Goal: Task Accomplishment & Management: Manage account settings

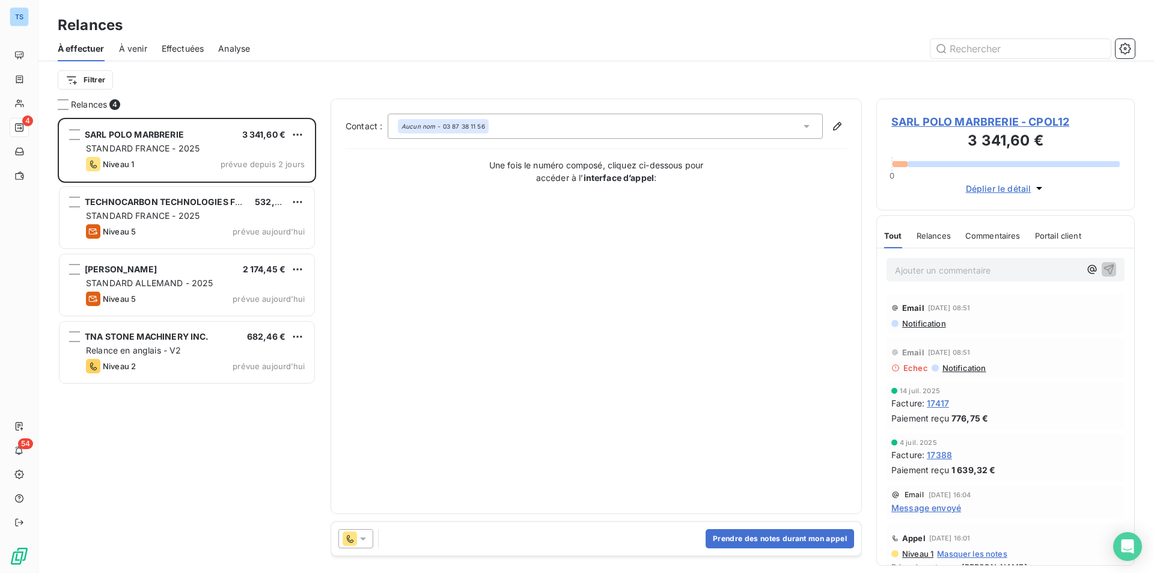
scroll to position [446, 249]
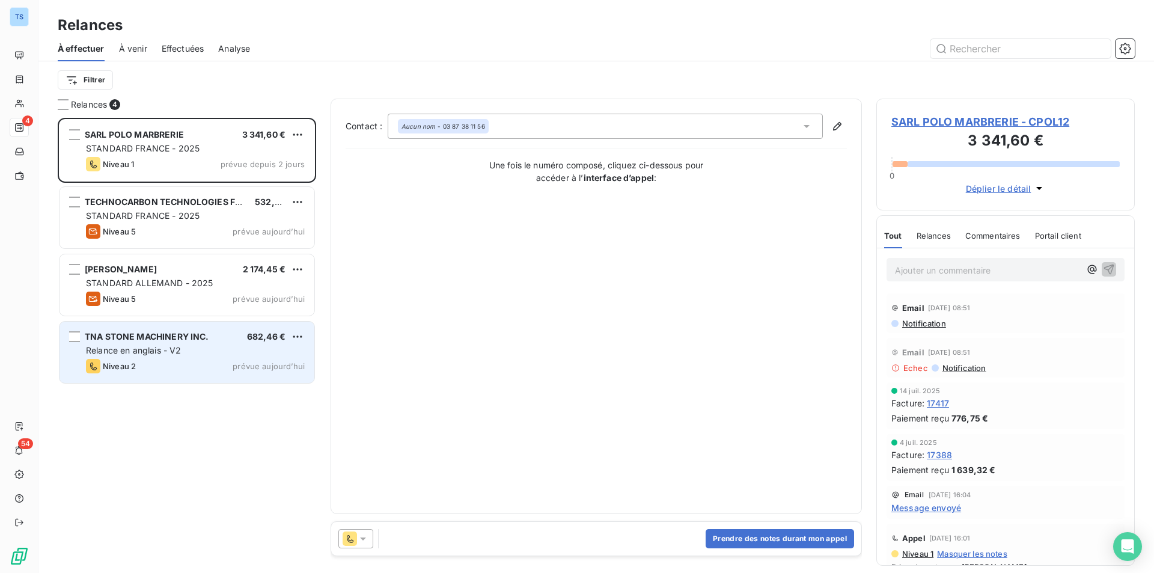
click at [162, 348] on span "Relance en anglais - V2" at bounding box center [133, 350] width 95 height 10
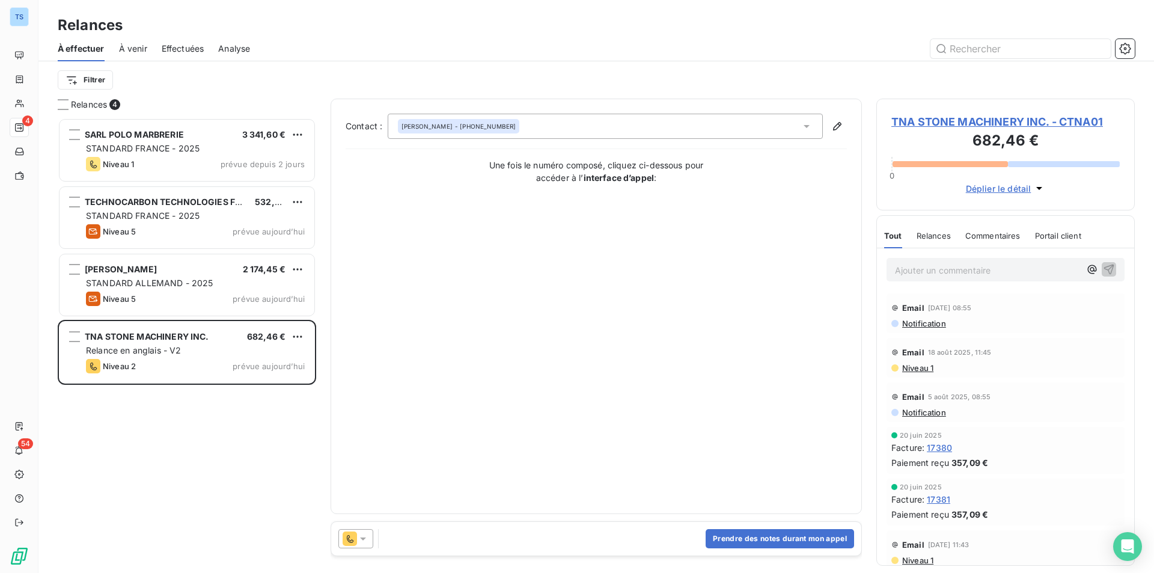
click at [947, 120] on span "TNA STONE MACHINERY INC. - CTNA01" at bounding box center [1005, 122] width 228 height 16
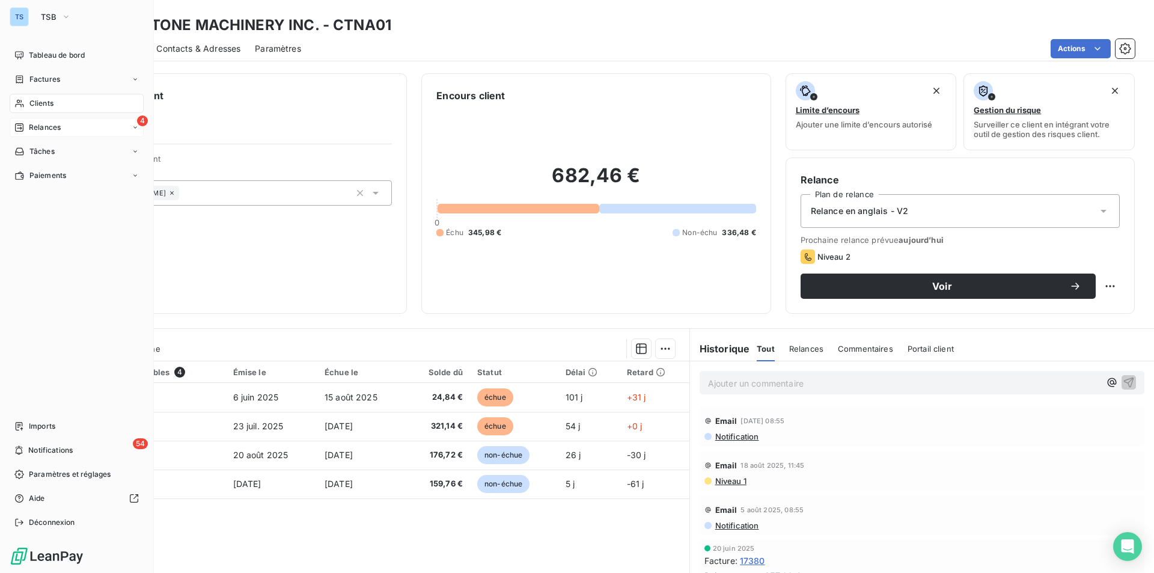
click at [42, 124] on span "Relances" at bounding box center [45, 127] width 32 height 11
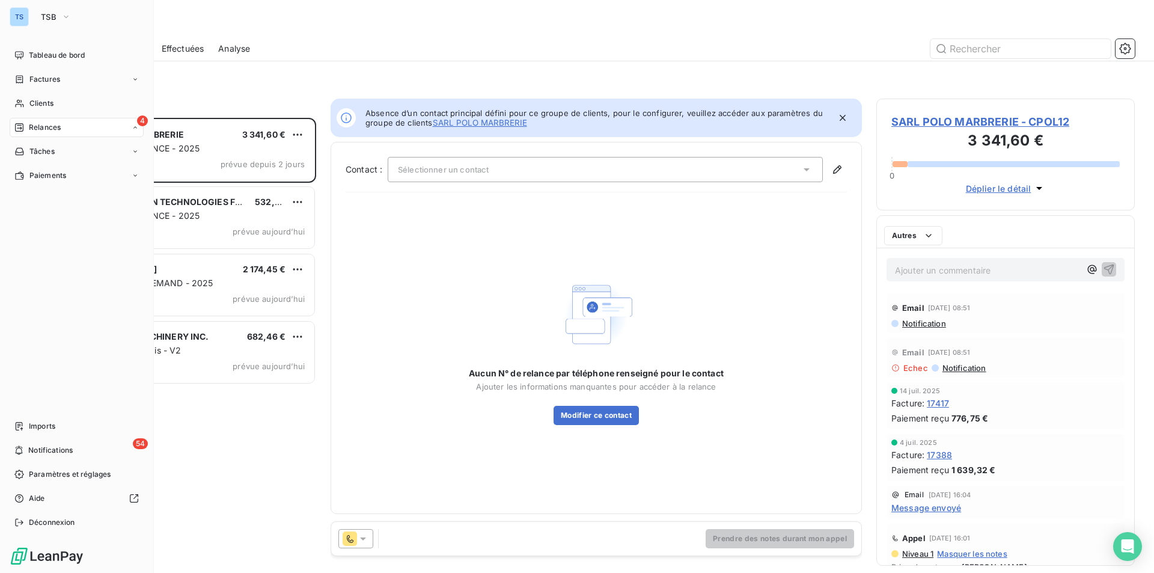
scroll to position [446, 249]
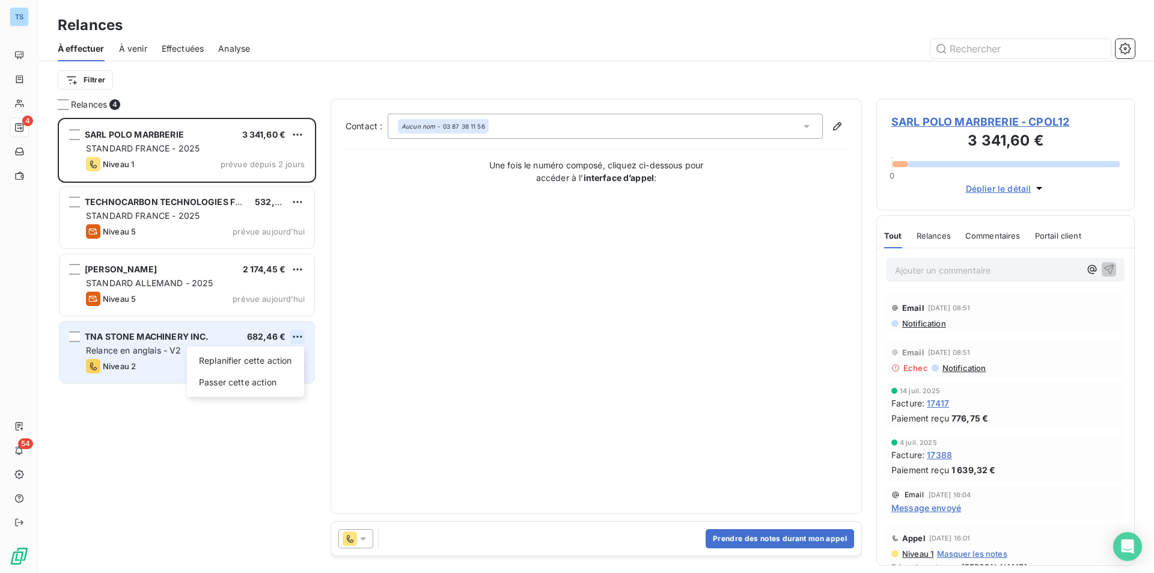
click at [298, 333] on html "TS 4 54 Relances À effectuer À venir Effectuées Analyse Filtrer Relances 4 SARL…" at bounding box center [577, 286] width 1154 height 573
click at [277, 357] on div "Replanifier cette action" at bounding box center [246, 360] width 108 height 19
select select "8"
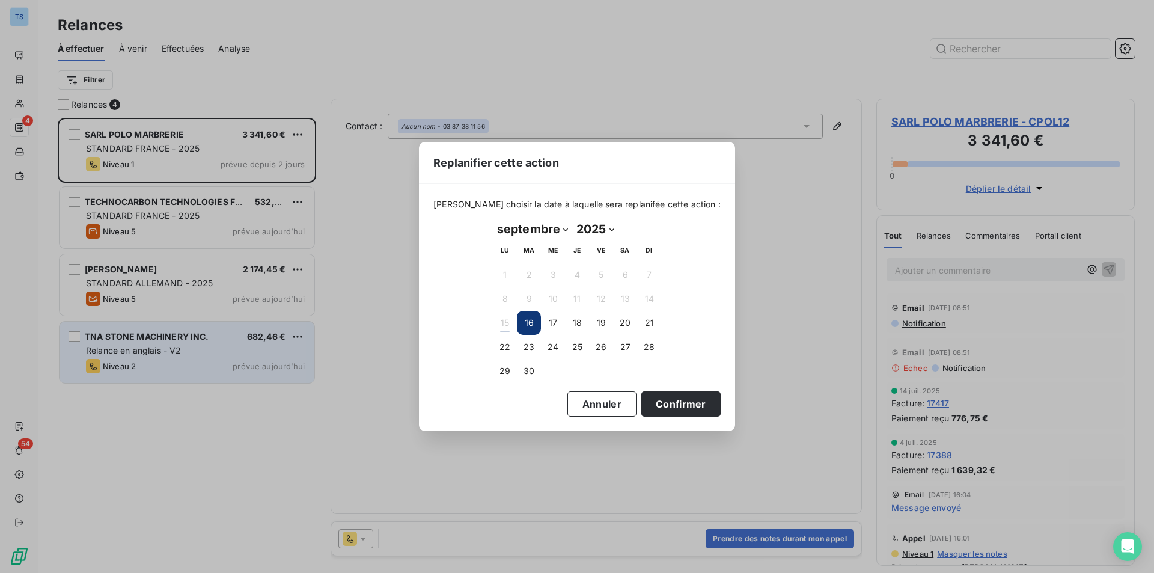
drag, startPoint x: 577, startPoint y: 319, endPoint x: 598, endPoint y: 297, distance: 30.2
click at [577, 319] on button "18" at bounding box center [577, 323] width 24 height 24
click at [650, 403] on button "Confirmer" at bounding box center [680, 403] width 79 height 25
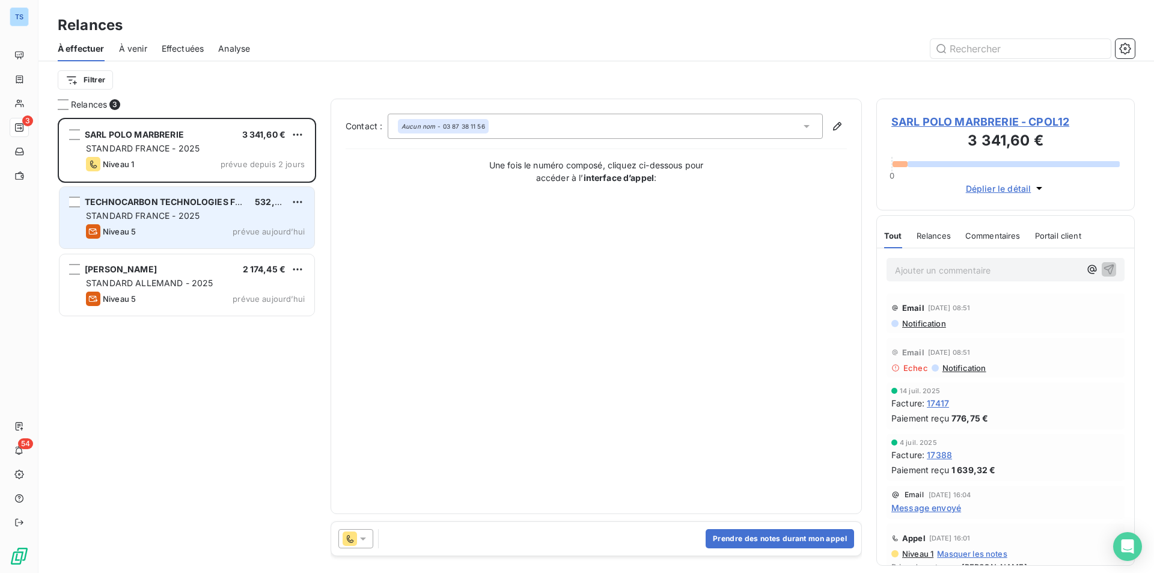
click at [131, 218] on span "STANDARD FRANCE - 2025" at bounding box center [143, 215] width 114 height 10
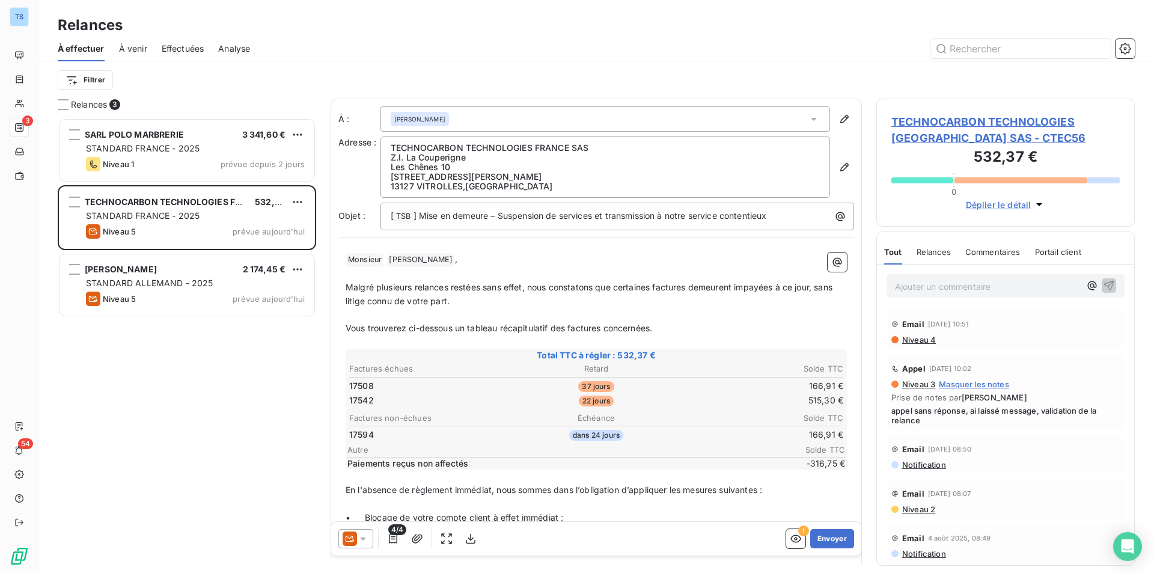
click at [928, 119] on span "TECHNOCARBON TECHNOLOGIES [GEOGRAPHIC_DATA] SAS - CTEC56" at bounding box center [1005, 130] width 228 height 32
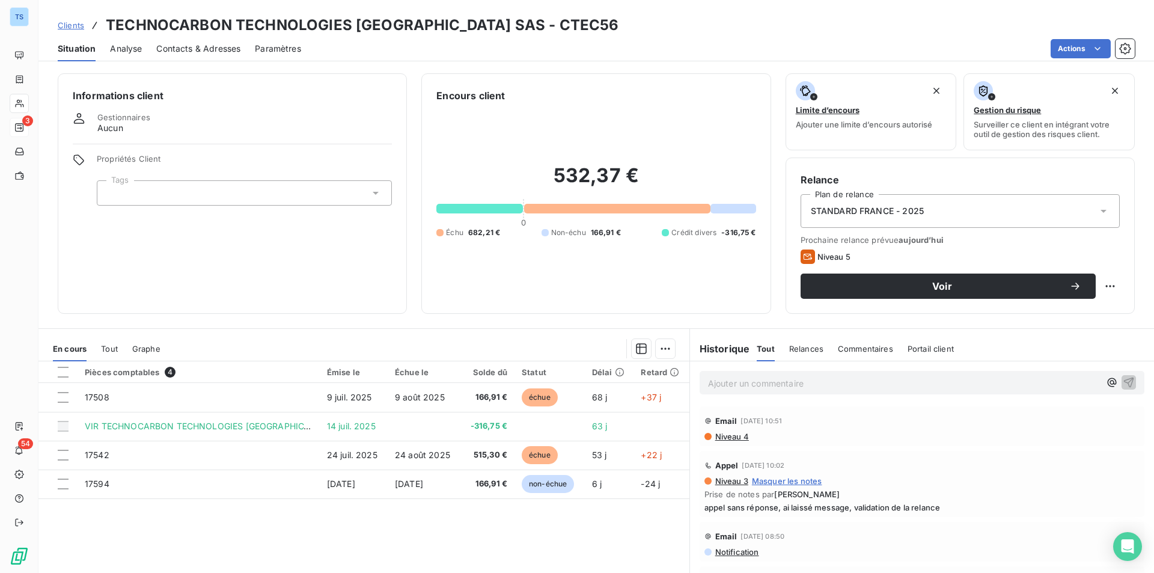
scroll to position [56, 0]
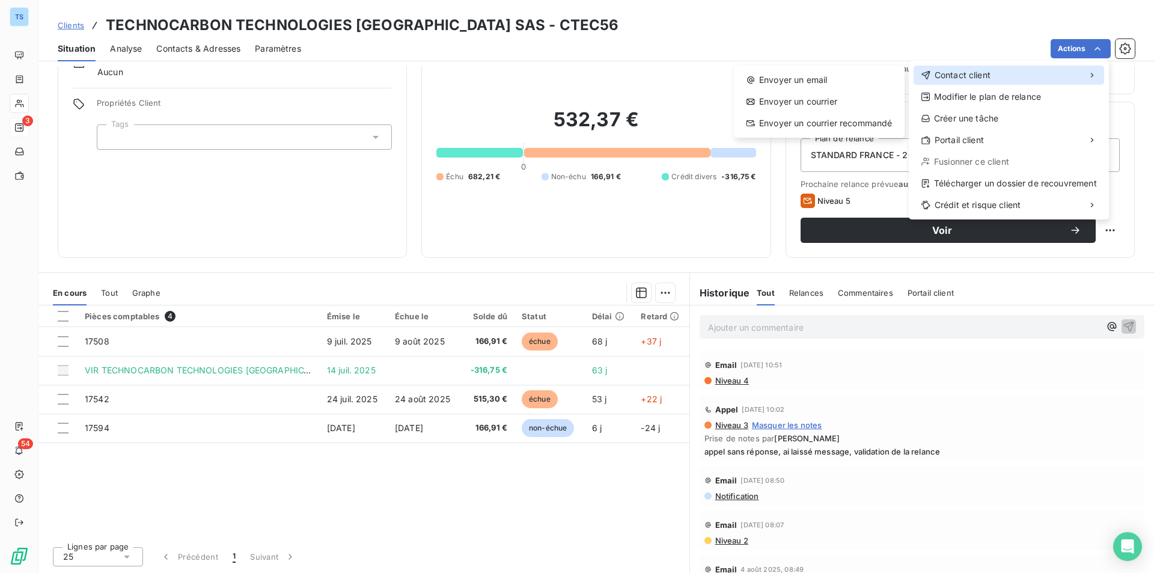
click at [982, 79] on span "Contact client" at bounding box center [962, 75] width 56 height 12
click at [790, 79] on div "Envoyer un email" at bounding box center [818, 79] width 161 height 19
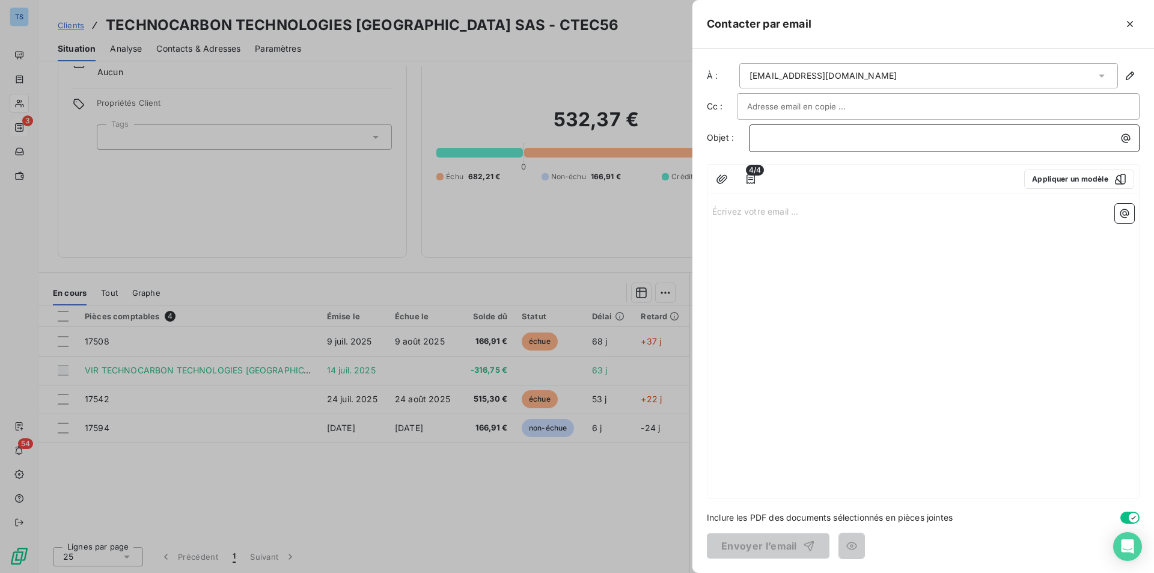
click at [778, 139] on p "﻿" at bounding box center [947, 138] width 376 height 14
click at [789, 210] on p "Écrivez votre email ... ﻿" at bounding box center [923, 211] width 422 height 14
click at [1128, 71] on icon "button" at bounding box center [1130, 76] width 12 height 12
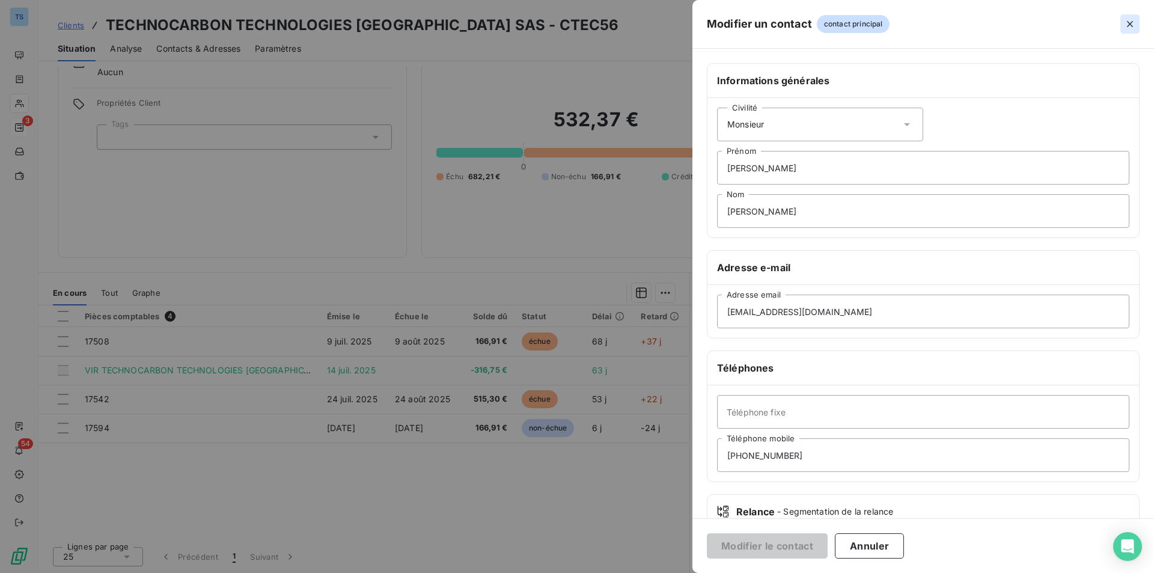
click at [1130, 21] on icon "button" at bounding box center [1130, 24] width 12 height 12
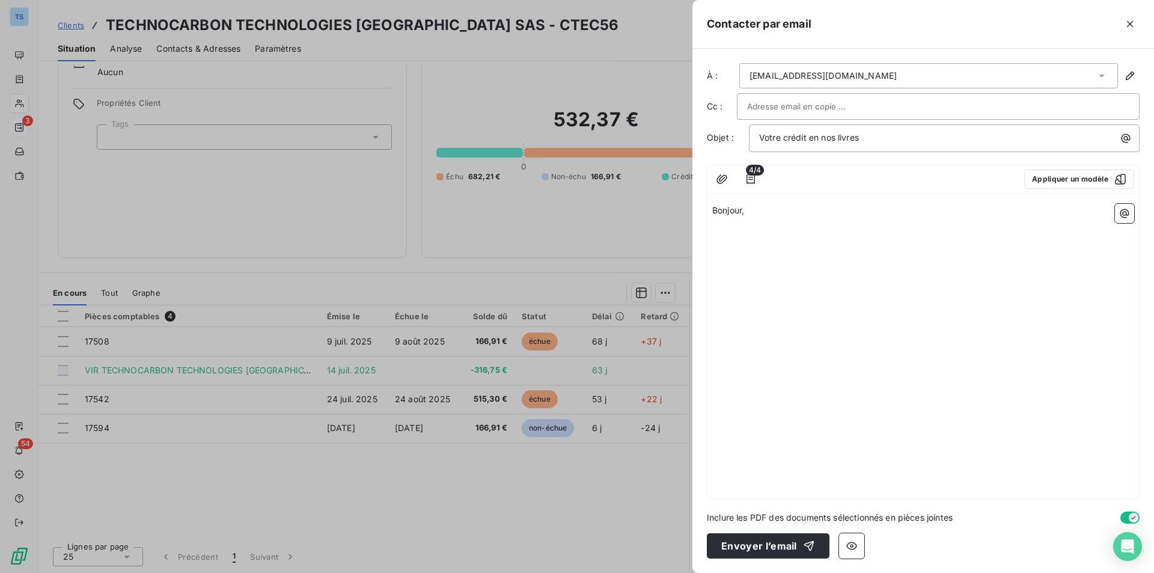
click at [764, 210] on p "Bonjour," at bounding box center [923, 211] width 422 height 14
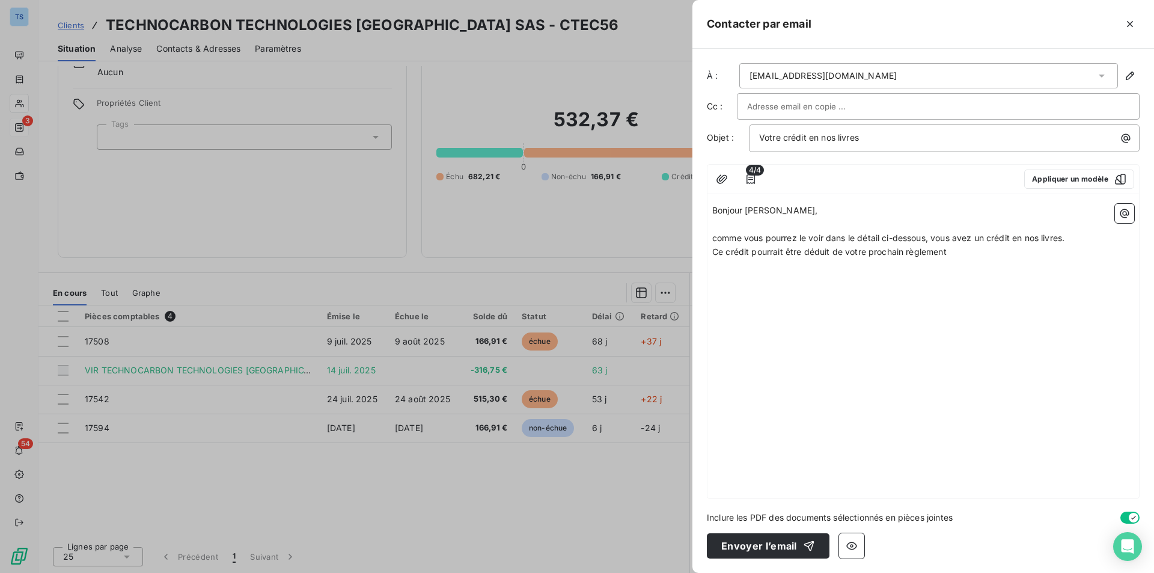
click at [771, 252] on span "Ce crédit pourrait être déduit de votre prochain règlement" at bounding box center [829, 251] width 234 height 10
click at [971, 251] on p "Ce crédit peut être déduit de votre prochain règlement" at bounding box center [923, 252] width 422 height 14
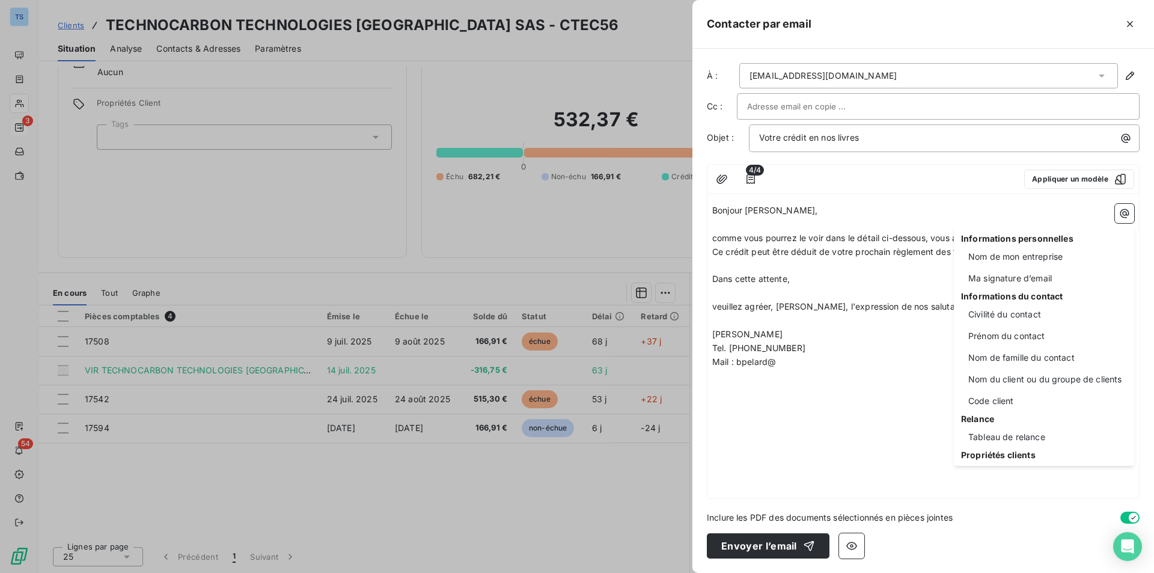
click at [811, 389] on html "TS 3 54 Clients TECHNOCARBON TECHNOLOGIES [GEOGRAPHIC_DATA] SAS - CTEC56 Situat…" at bounding box center [577, 286] width 1154 height 573
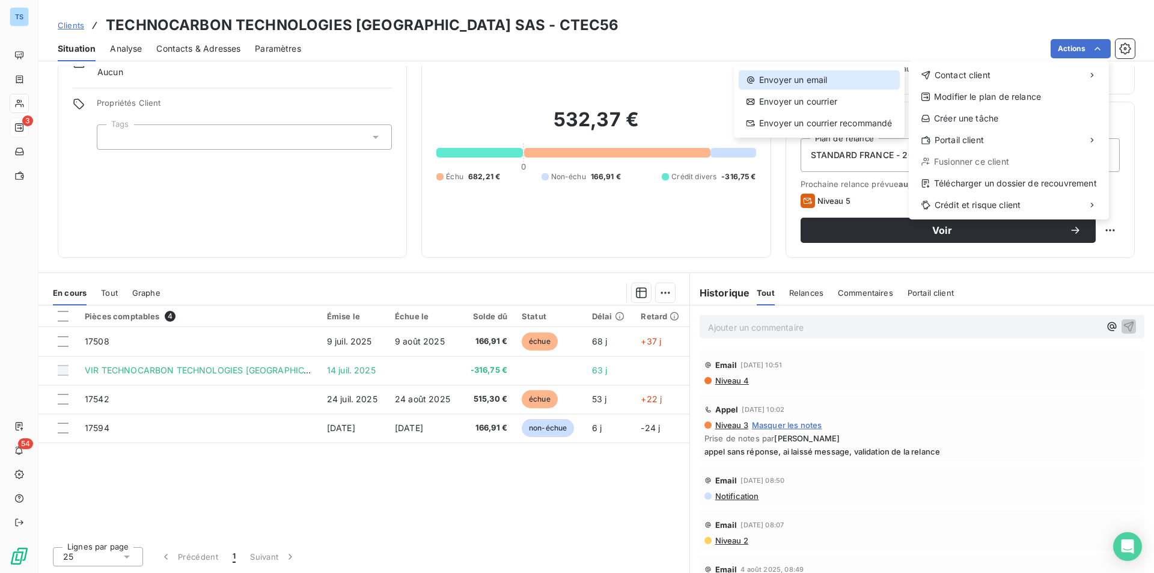
click at [826, 82] on div "Envoyer un email" at bounding box center [818, 79] width 161 height 19
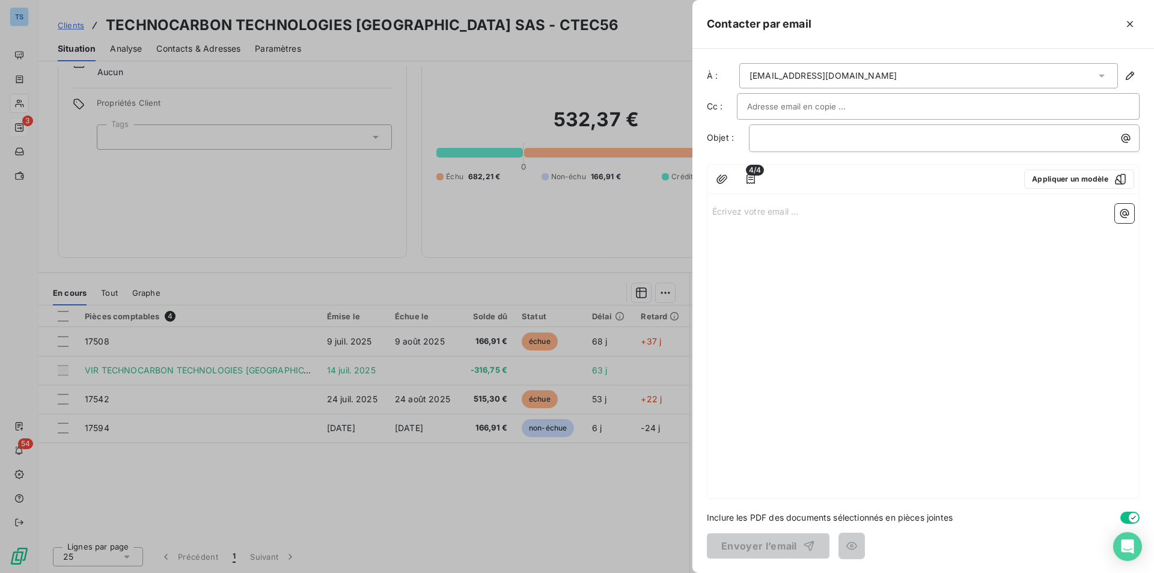
drag, startPoint x: 448, startPoint y: 496, endPoint x: 597, endPoint y: 484, distance: 149.5
click at [448, 496] on div at bounding box center [577, 286] width 1154 height 573
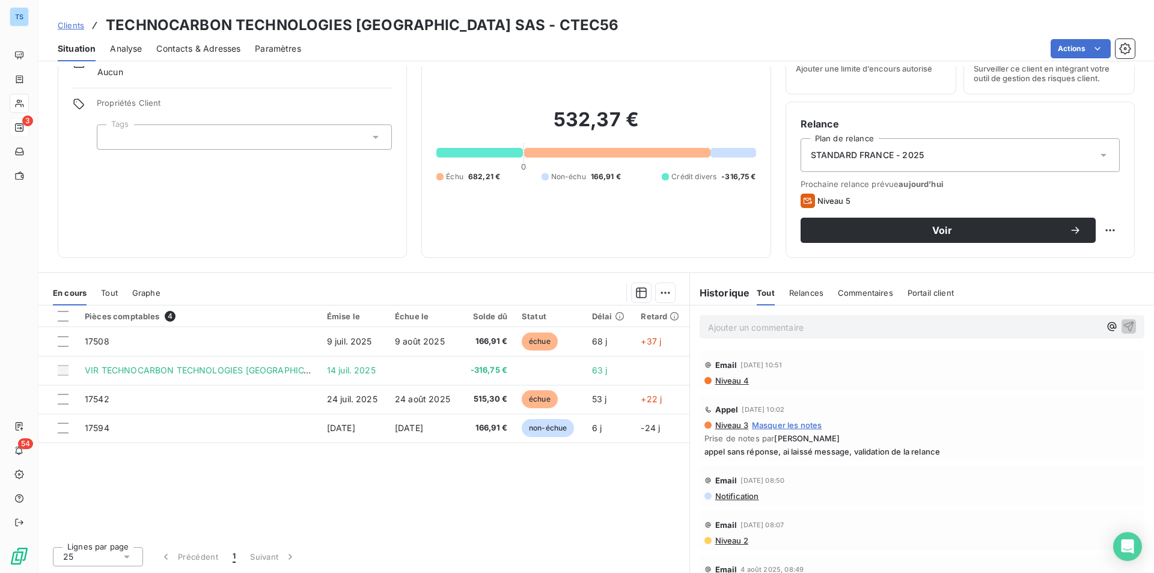
click at [111, 289] on span "Tout" at bounding box center [109, 293] width 17 height 10
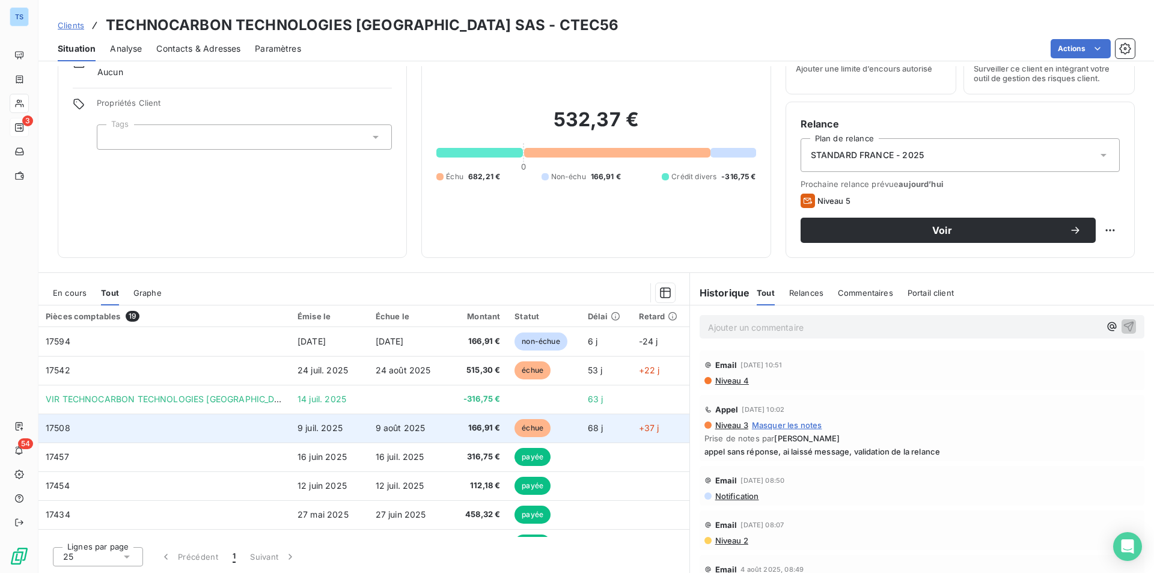
scroll to position [0, 0]
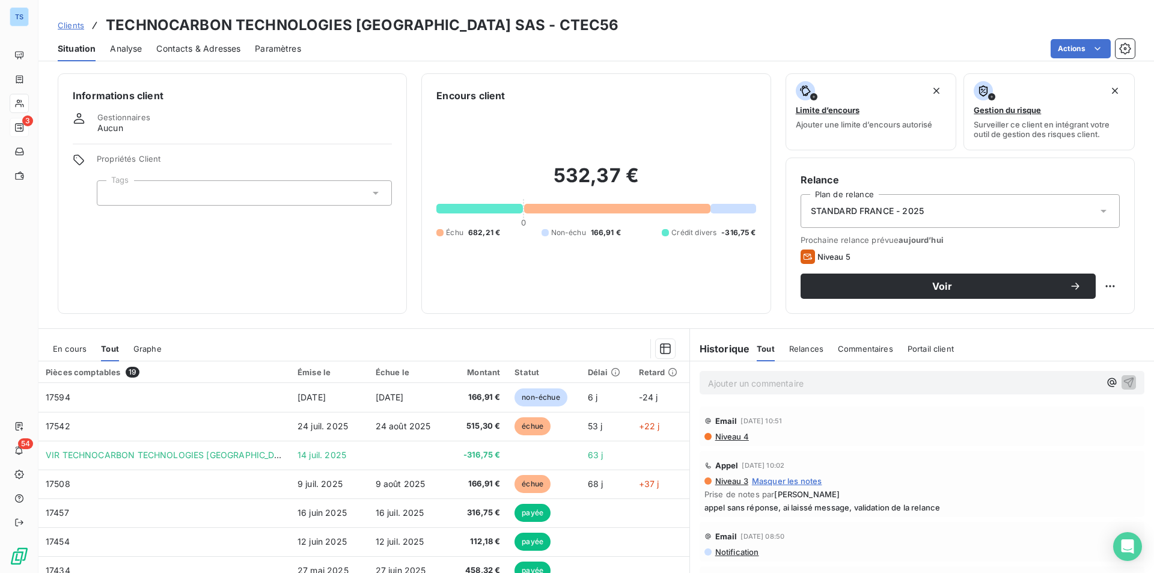
click at [145, 349] on span "Graphe" at bounding box center [147, 349] width 28 height 10
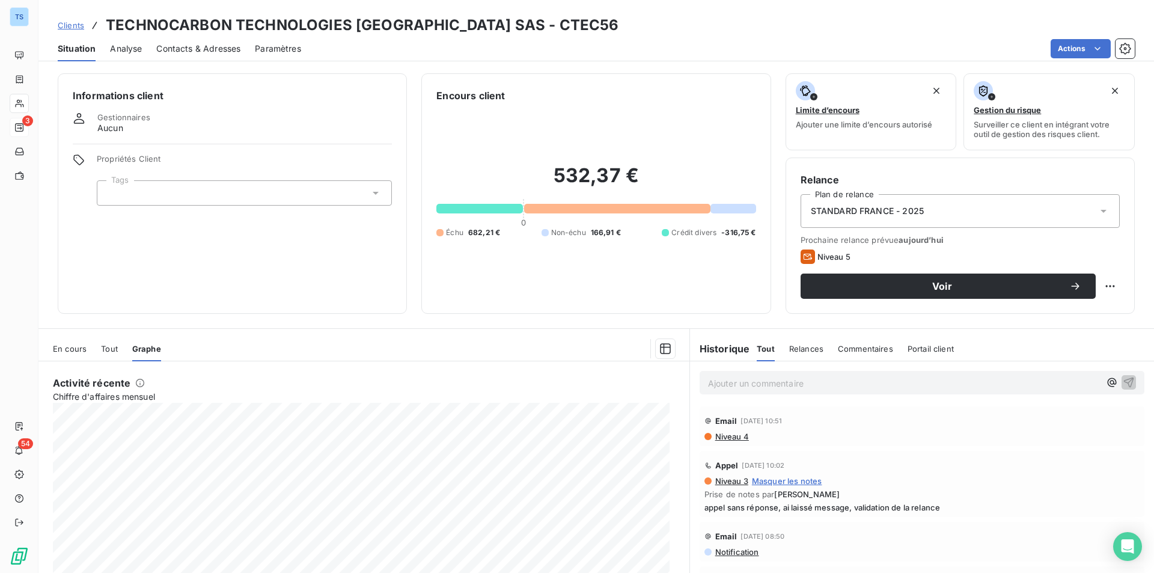
drag, startPoint x: 111, startPoint y: 343, endPoint x: 102, endPoint y: 341, distance: 8.7
click at [111, 344] on span "Tout" at bounding box center [109, 349] width 17 height 10
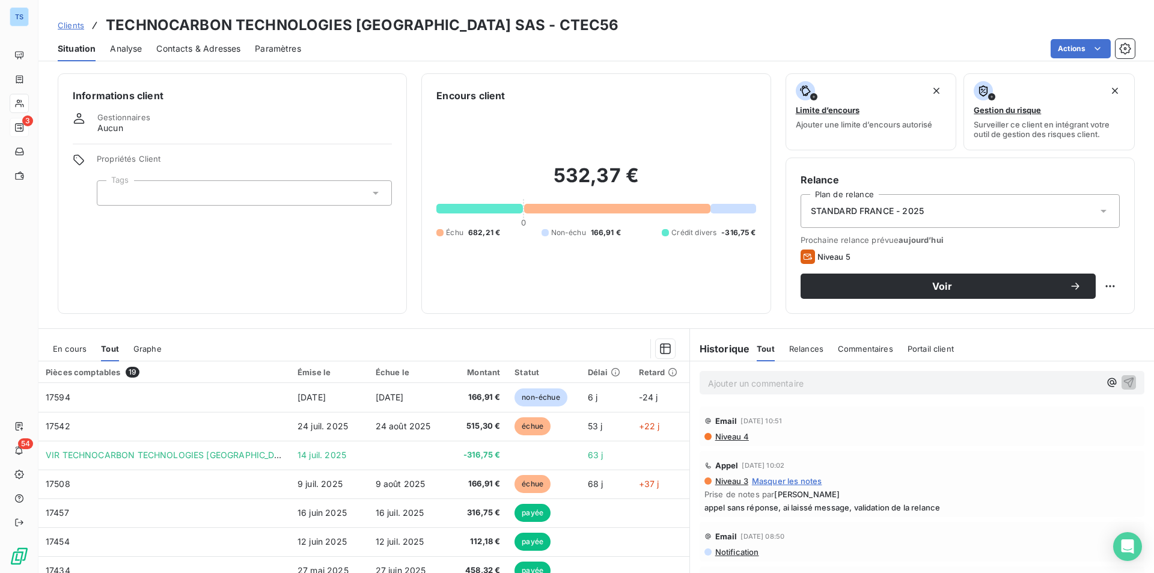
click at [75, 347] on span "En cours" at bounding box center [70, 349] width 34 height 10
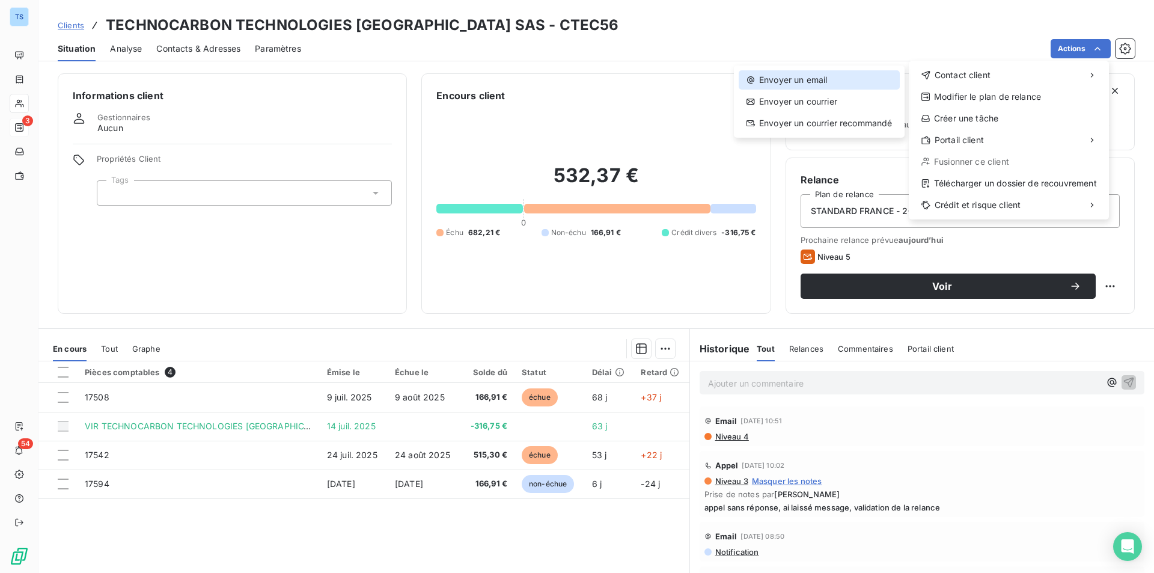
click at [824, 77] on div "Envoyer un email" at bounding box center [818, 79] width 161 height 19
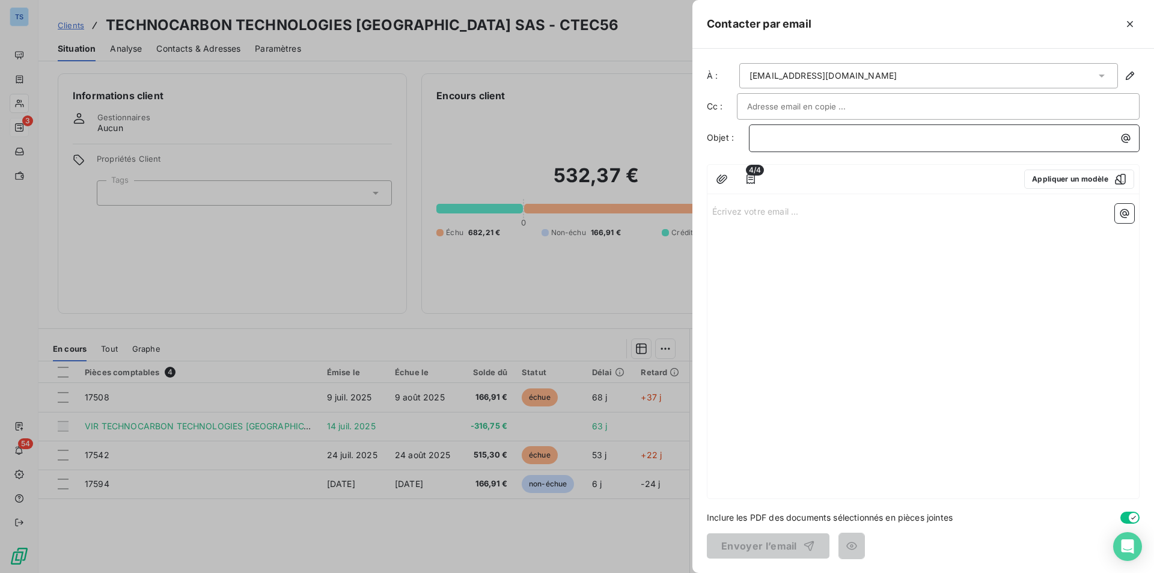
click at [815, 138] on p "﻿" at bounding box center [947, 138] width 376 height 14
click at [768, 213] on p "Écrivez votre email ... ﻿" at bounding box center [923, 211] width 422 height 14
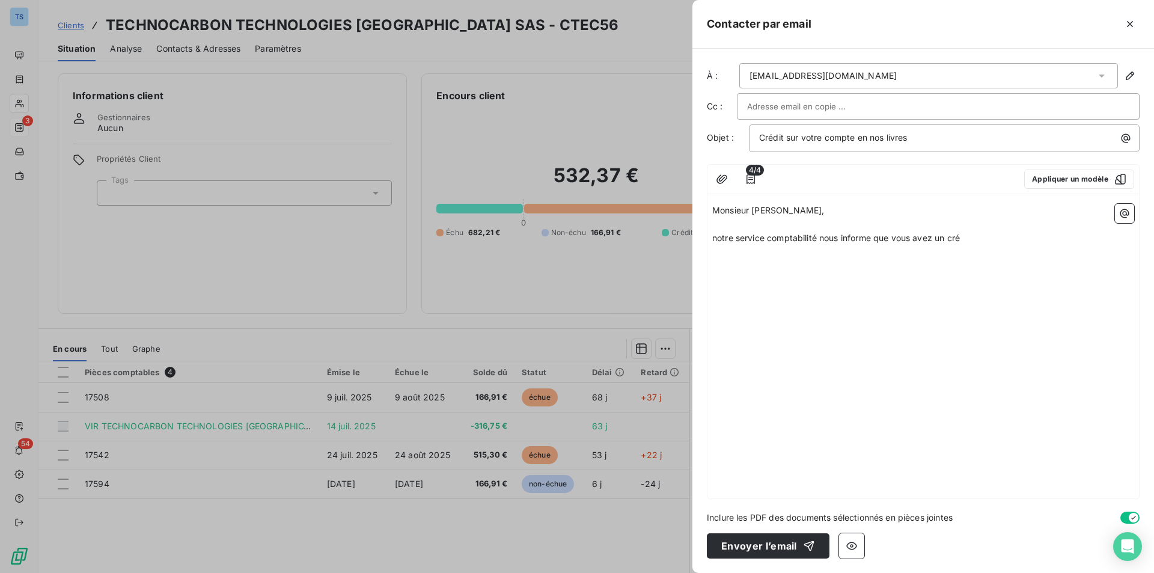
drag, startPoint x: 744, startPoint y: 245, endPoint x: 766, endPoint y: 241, distance: 22.5
click at [744, 245] on p "notre service comptabilité nous informe que vous avez un cré" at bounding box center [923, 238] width 422 height 14
drag, startPoint x: 872, startPoint y: 238, endPoint x: 710, endPoint y: 238, distance: 162.2
click at [710, 238] on div "Monsieur [PERSON_NAME], ﻿ notre service comptabilité nous informe que vous avez…" at bounding box center [922, 348] width 431 height 299
click at [1002, 236] on p "comme vous pourrez le lire dans le détail ci-dessous, vous avez un cré" at bounding box center [923, 238] width 422 height 14
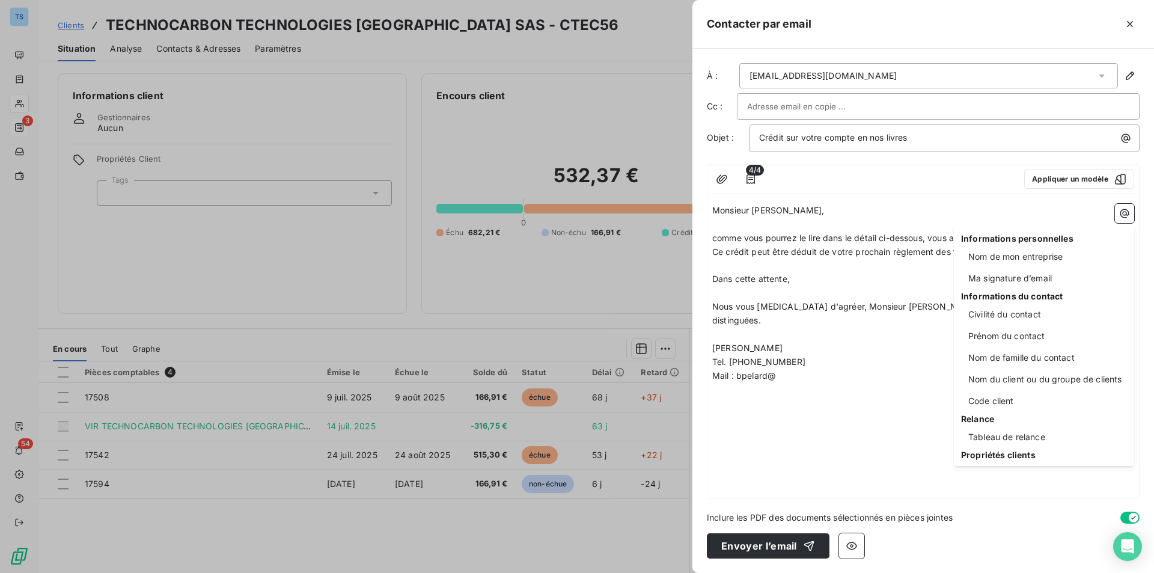
click at [781, 362] on html "TS 3 54 Clients TECHNOCARBON TECHNOLOGIES [GEOGRAPHIC_DATA] SAS - CTEC56 Situat…" at bounding box center [577, 286] width 1154 height 573
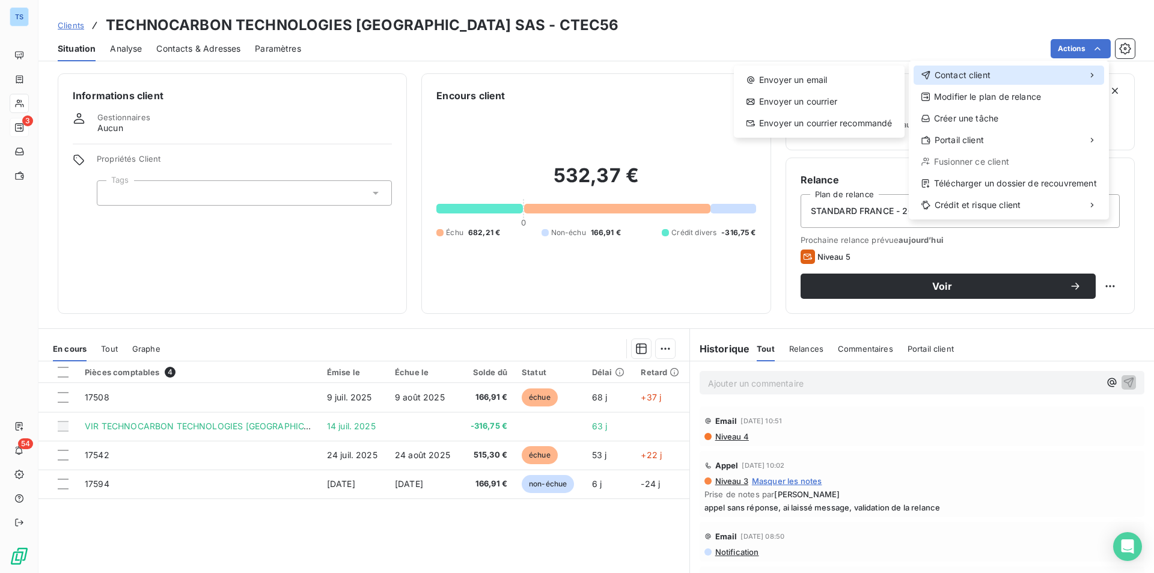
click at [949, 76] on span "Contact client" at bounding box center [962, 75] width 56 height 12
click at [812, 80] on div "Envoyer un email" at bounding box center [818, 79] width 161 height 19
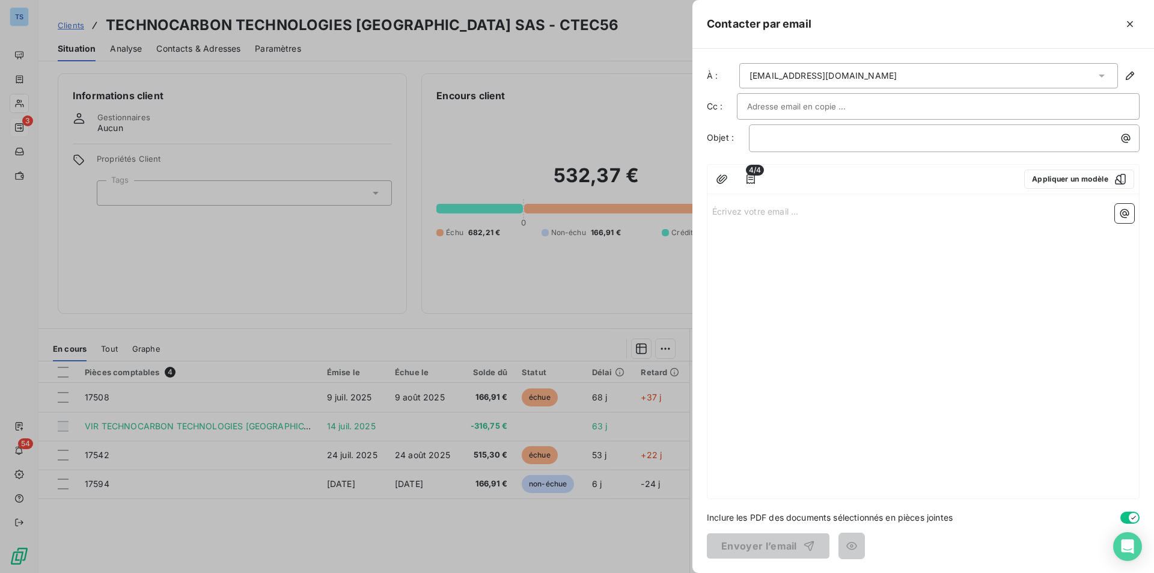
click at [828, 313] on div "Écrivez votre email ... ﻿" at bounding box center [922, 348] width 431 height 299
click at [733, 210] on p "Écrivez votre email ... ﻿" at bounding box center [923, 211] width 422 height 14
click at [770, 139] on p "﻿" at bounding box center [947, 138] width 376 height 14
click at [734, 208] on p "Écrivez votre email ... ﻿" at bounding box center [923, 211] width 422 height 14
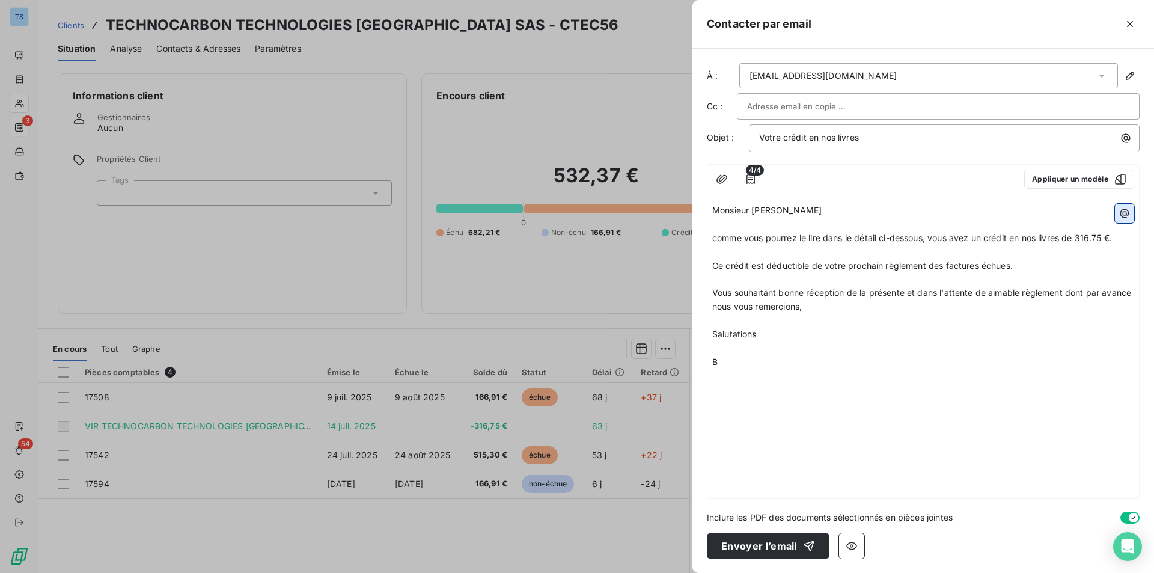
click at [1124, 211] on icon "button" at bounding box center [1124, 213] width 12 height 12
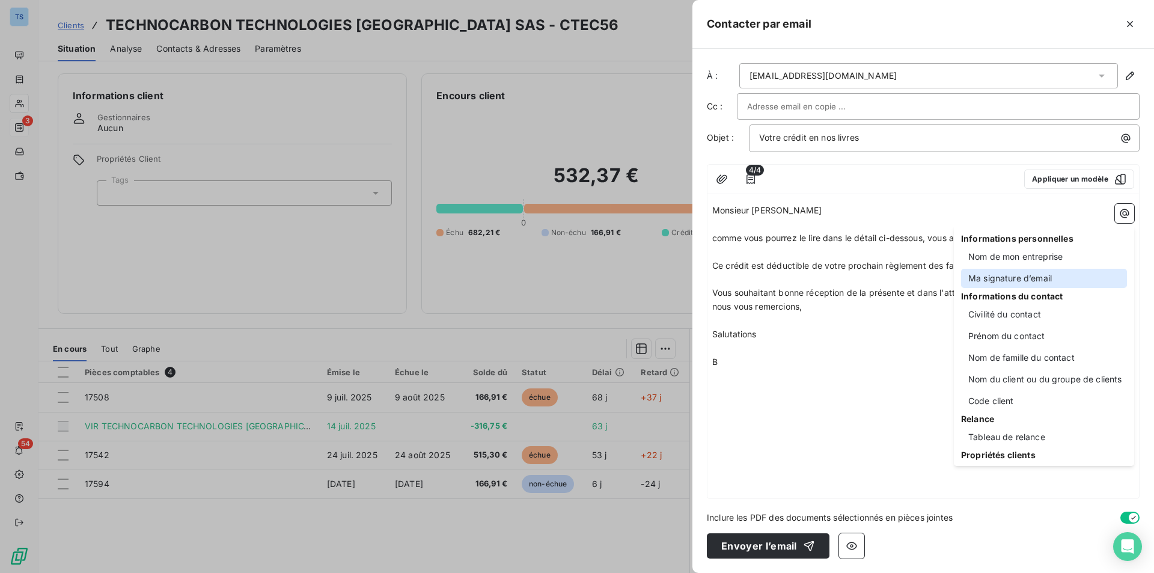
click at [1042, 275] on div "Ma signature d’email" at bounding box center [1044, 278] width 166 height 19
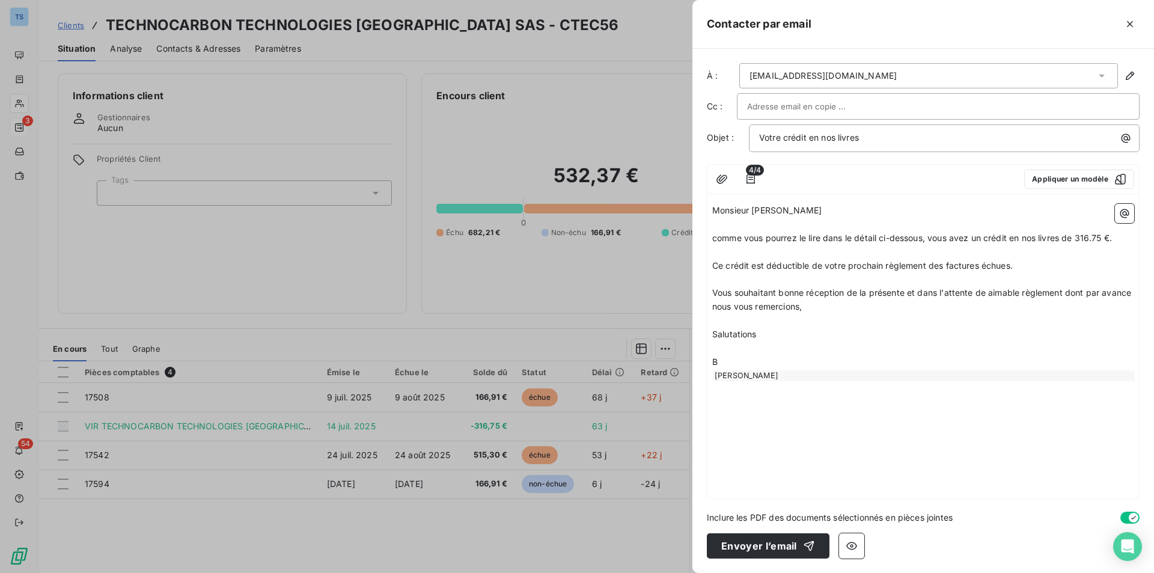
click at [786, 374] on div "[PERSON_NAME]" at bounding box center [924, 375] width 422 height 11
click at [1128, 212] on icon "button" at bounding box center [1124, 213] width 9 height 9
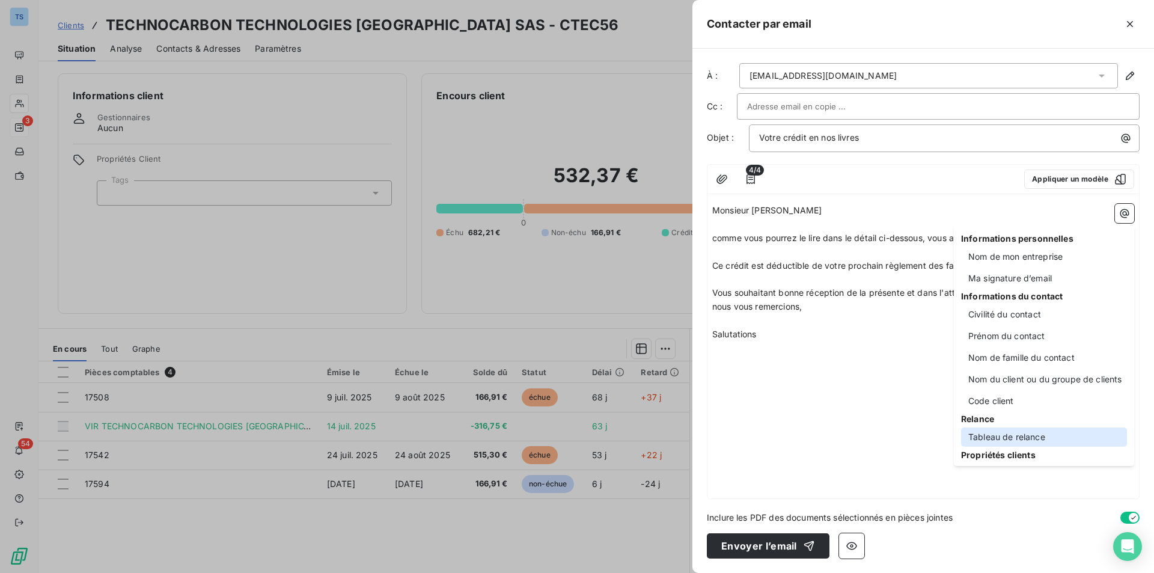
click at [1020, 434] on div "Tableau de relance" at bounding box center [1044, 436] width 166 height 19
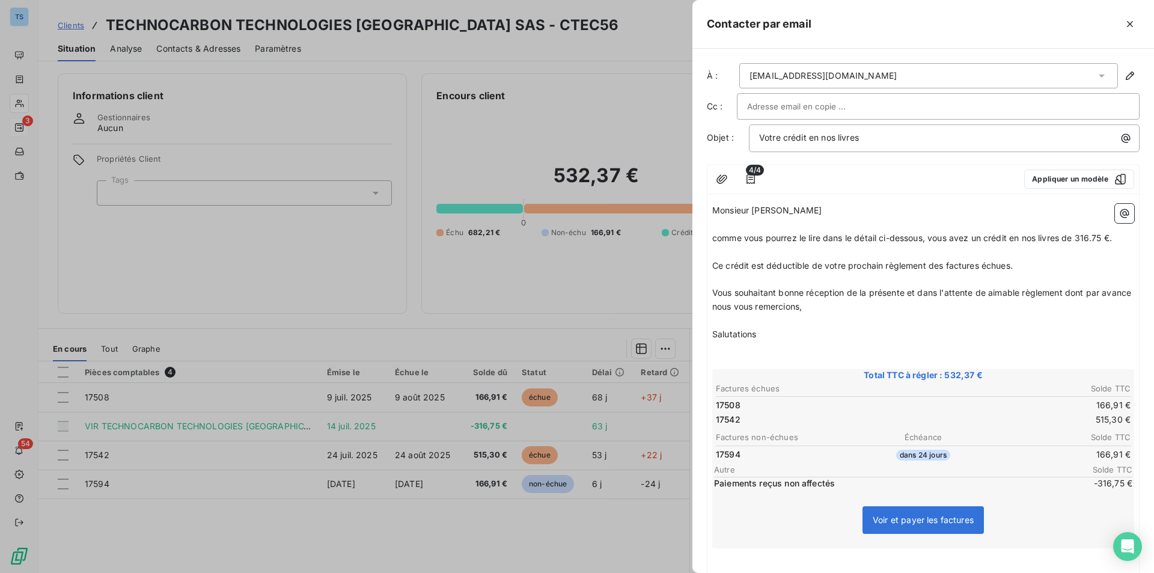
click at [752, 347] on p "﻿" at bounding box center [923, 348] width 422 height 14
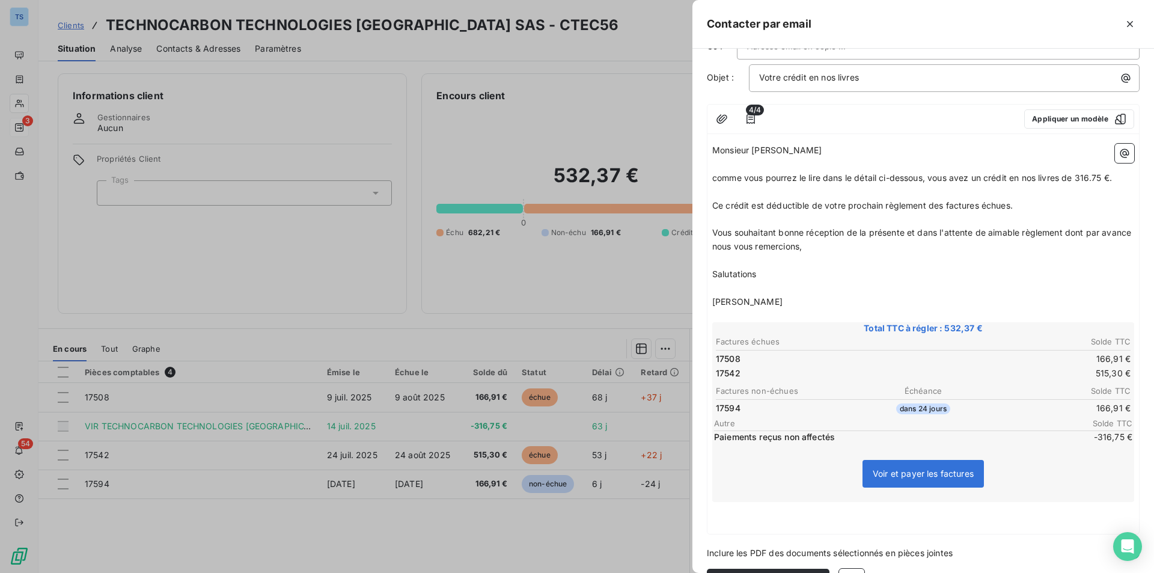
scroll to position [96, 0]
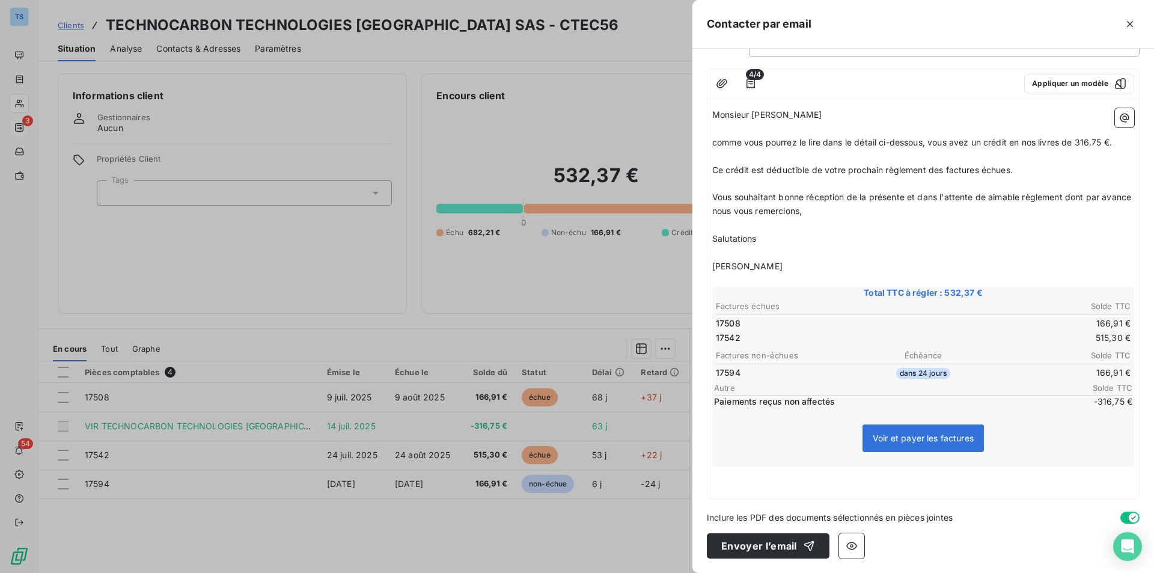
drag, startPoint x: 758, startPoint y: 543, endPoint x: 872, endPoint y: 521, distance: 116.1
click at [758, 543] on button "Envoyer l’email" at bounding box center [768, 545] width 123 height 25
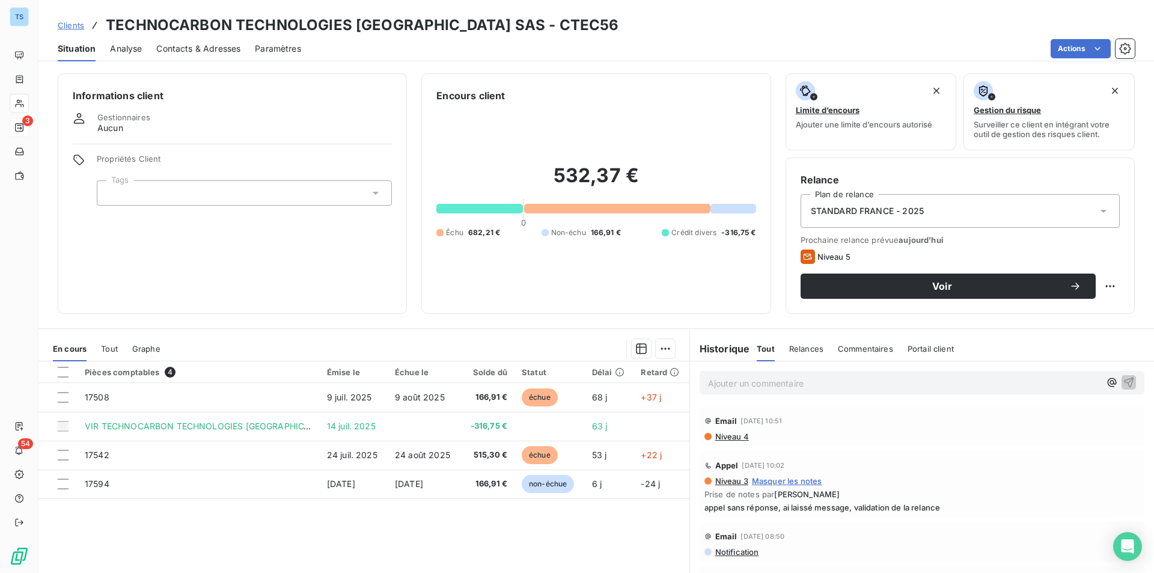
click at [109, 346] on span "Tout" at bounding box center [109, 349] width 17 height 10
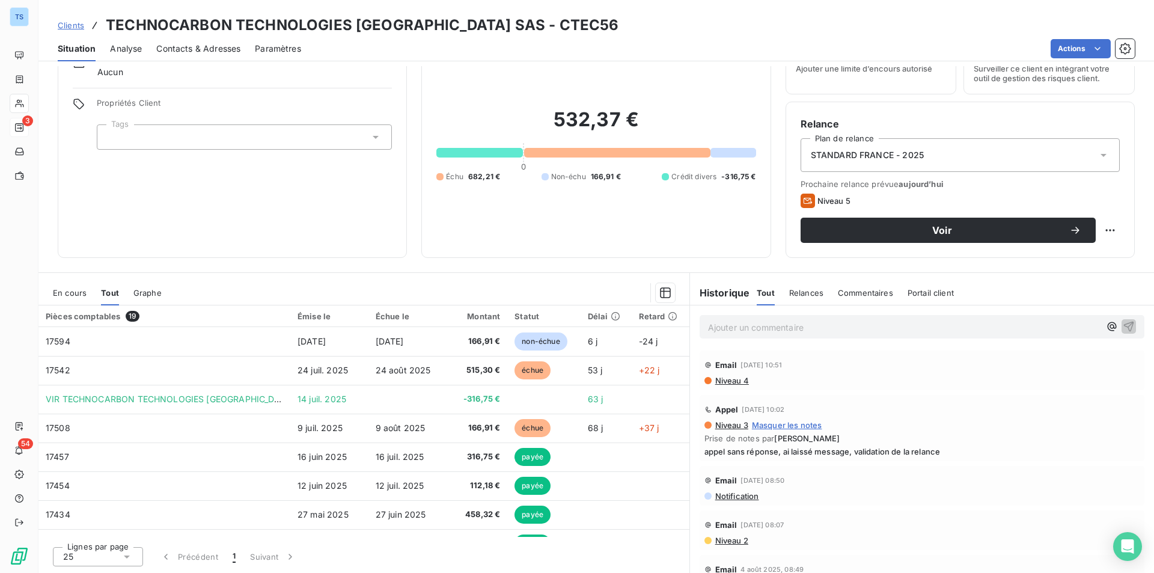
scroll to position [0, 0]
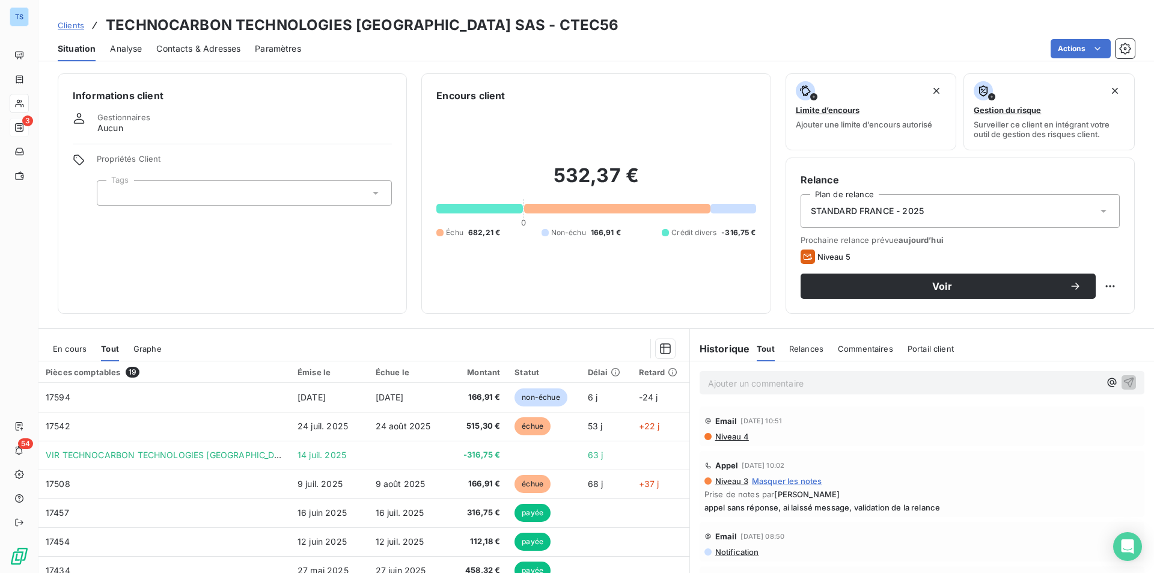
click at [123, 47] on span "Analyse" at bounding box center [126, 49] width 32 height 12
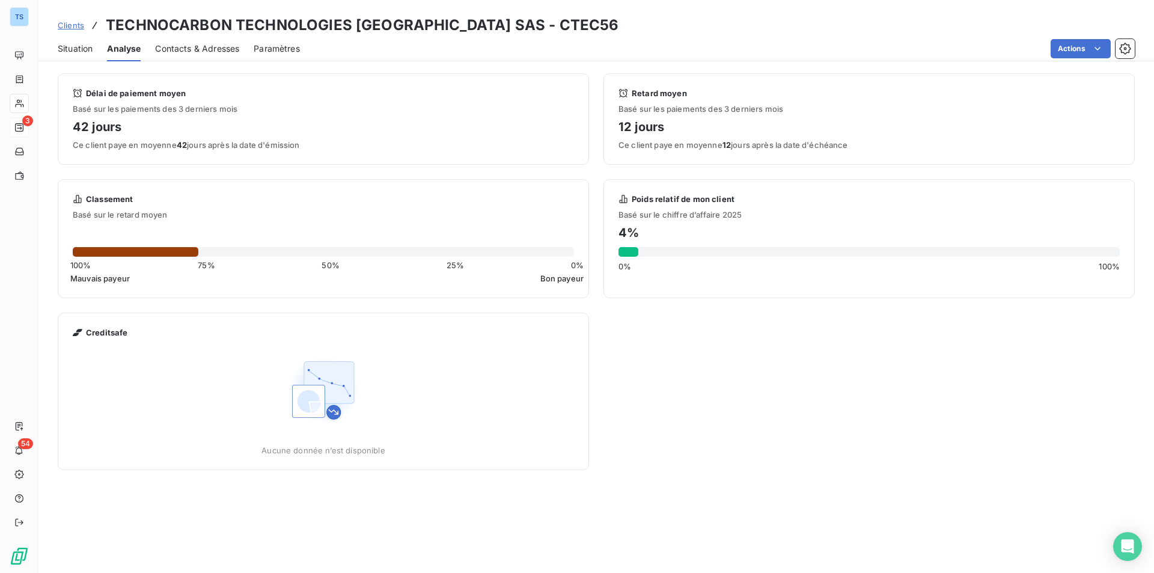
drag, startPoint x: 183, startPoint y: 44, endPoint x: 251, endPoint y: 47, distance: 67.9
click at [183, 44] on span "Contacts & Adresses" at bounding box center [197, 49] width 84 height 12
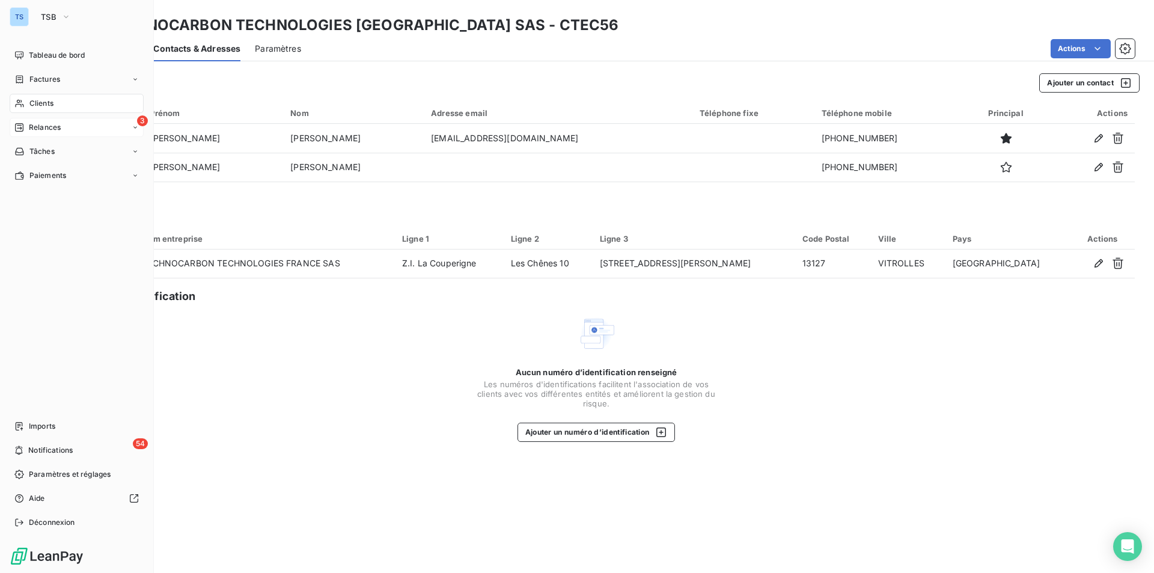
click at [61, 99] on div "Clients" at bounding box center [77, 103] width 134 height 19
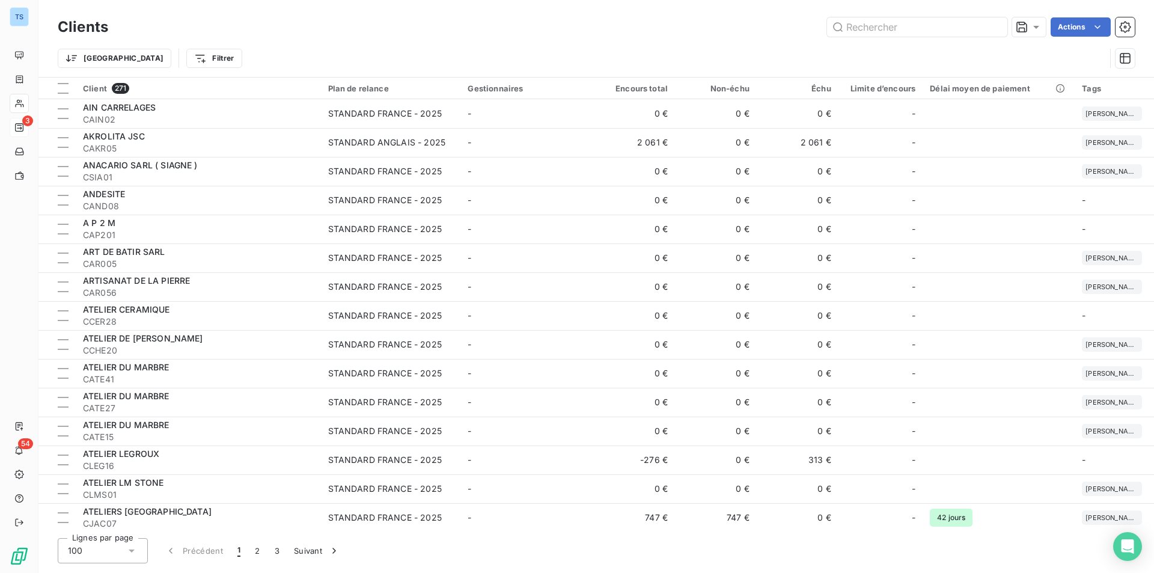
drag, startPoint x: 1153, startPoint y: 15, endPoint x: 445, endPoint y: 36, distance: 708.1
click at [445, 36] on div "Actions" at bounding box center [629, 26] width 1012 height 19
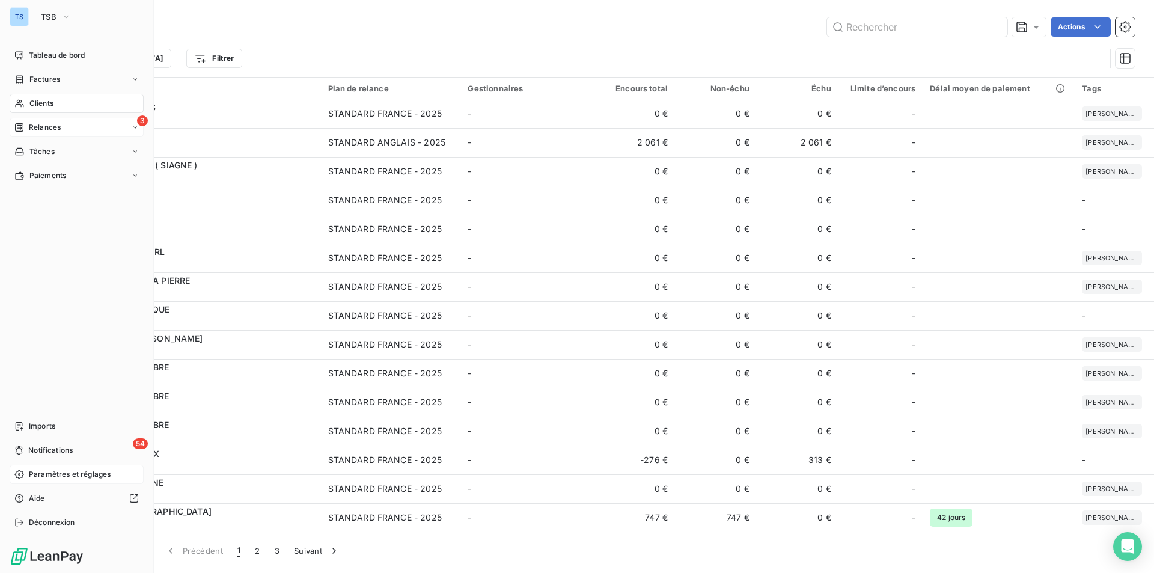
click at [71, 471] on span "Paramètres et réglages" at bounding box center [70, 474] width 82 height 11
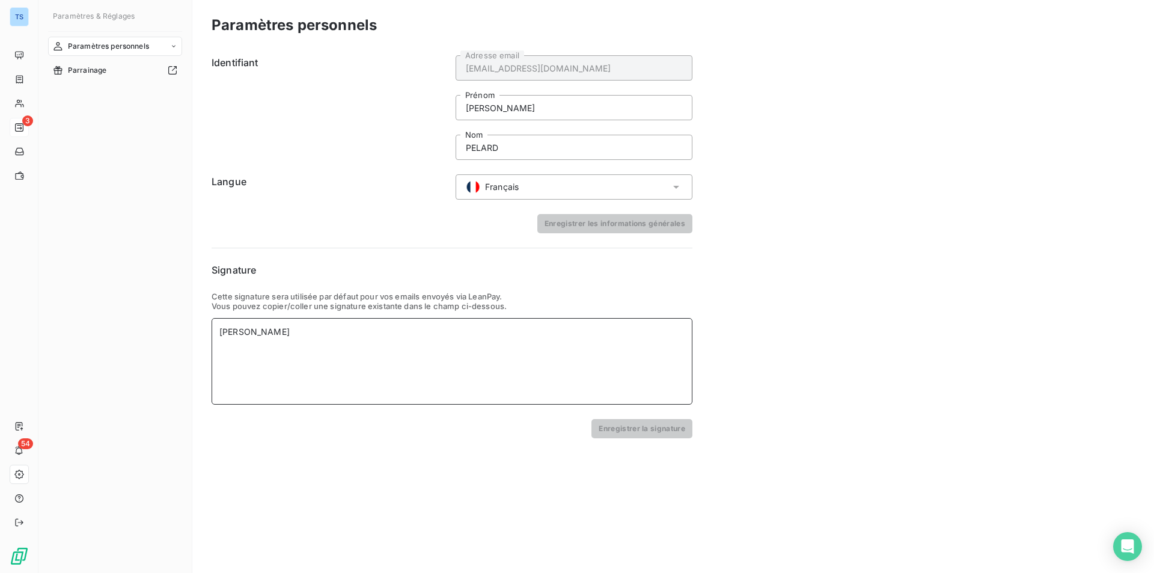
click at [291, 331] on div "[PERSON_NAME]" at bounding box center [451, 332] width 465 height 12
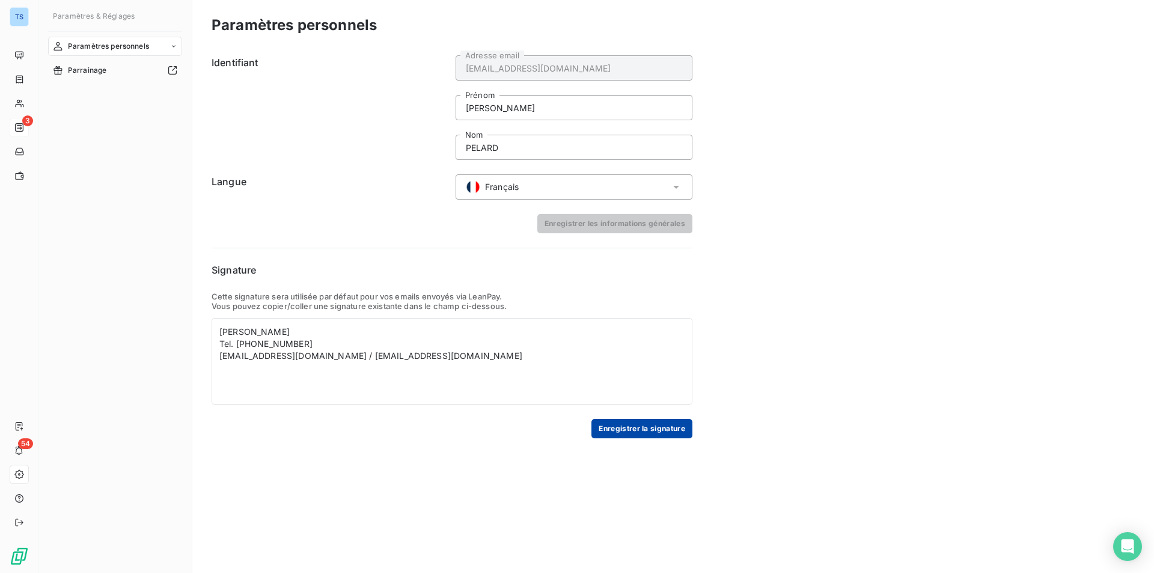
click at [648, 425] on button "Enregistrer la signature" at bounding box center [641, 428] width 101 height 19
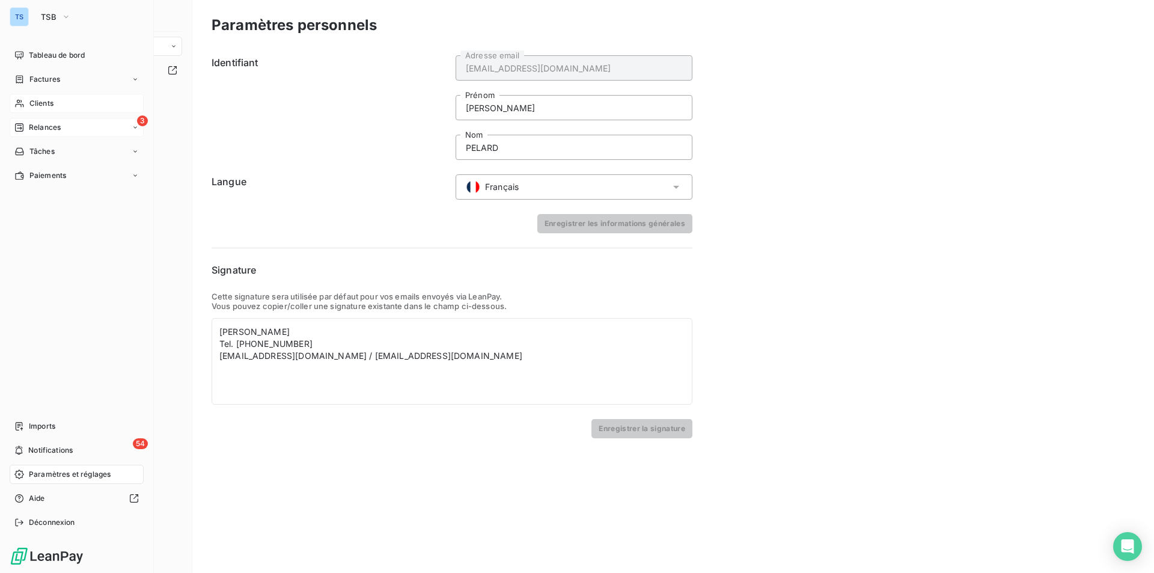
click at [35, 100] on span "Clients" at bounding box center [41, 103] width 24 height 11
